Goal: Information Seeking & Learning: Learn about a topic

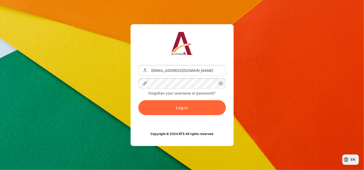
click at [188, 105] on button "Log in" at bounding box center [181, 107] width 87 height 15
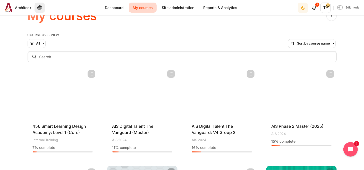
scroll to position [29, 0]
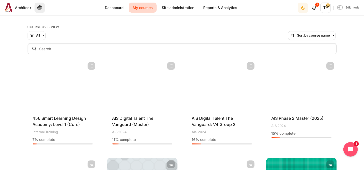
click at [209, 121] on h4 "Course name AIS Digital Talent The Vanguard: V4 Group 2" at bounding box center [222, 121] width 60 height 12
click at [197, 122] on span "AIS Digital Talent The Vanguard: V4 Group 2" at bounding box center [214, 121] width 44 height 11
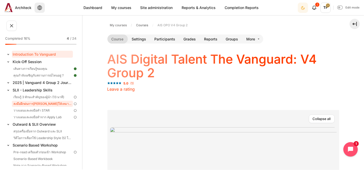
click at [39, 104] on link "ลงมือฝึกฝนการตั้งเป้าหมายให้เหมาะกับสมาชิกทีม" at bounding box center [42, 104] width 61 height 6
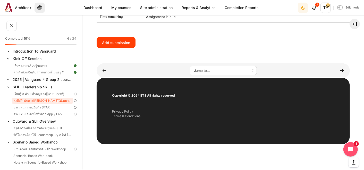
scroll to position [457, 0]
click at [45, 106] on link "วางแผนและลงมือทำ STAR" at bounding box center [42, 107] width 61 height 6
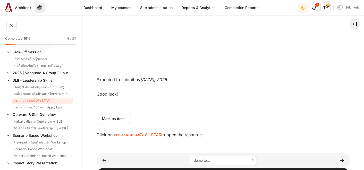
scroll to position [310, 0]
